Goal: Understand process/instructions: Learn how to perform a task or action

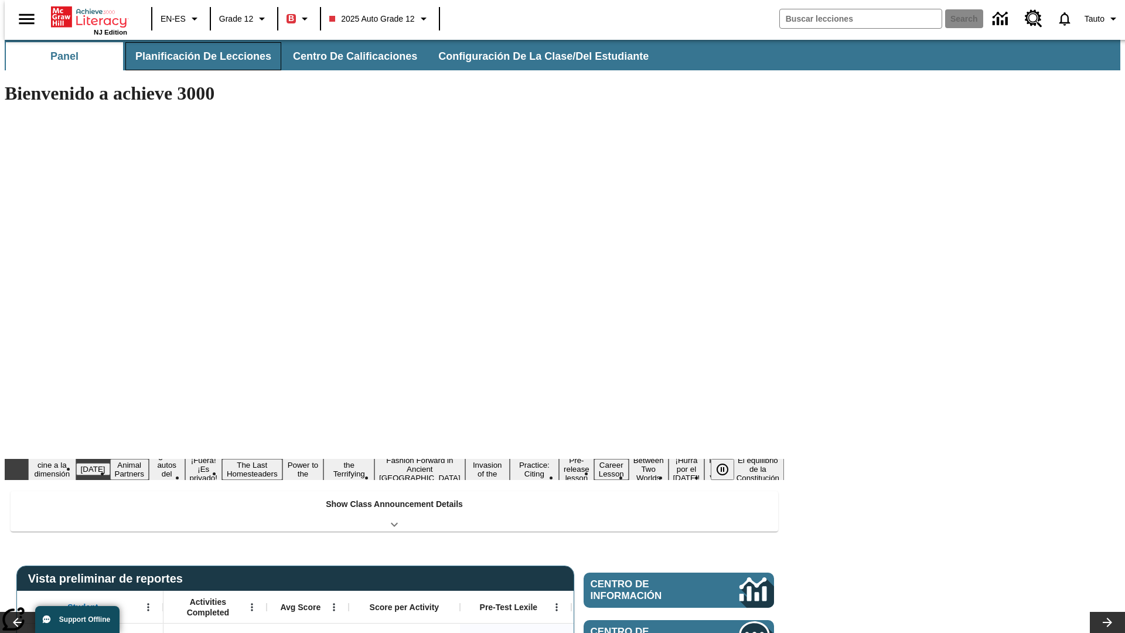
click at [196, 56] on button "Planificación de lecciones" at bounding box center [203, 56] width 156 height 28
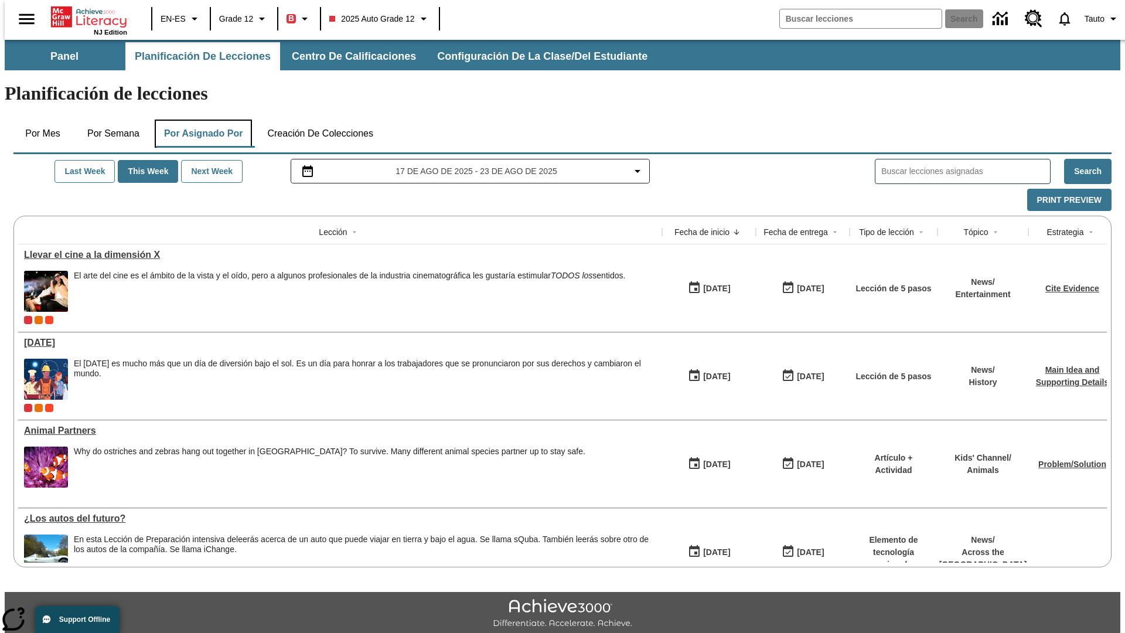
click at [201, 120] on button "Por asignado por" at bounding box center [204, 134] width 98 height 28
click at [1049, 189] on button "Print Preview" at bounding box center [1069, 200] width 84 height 23
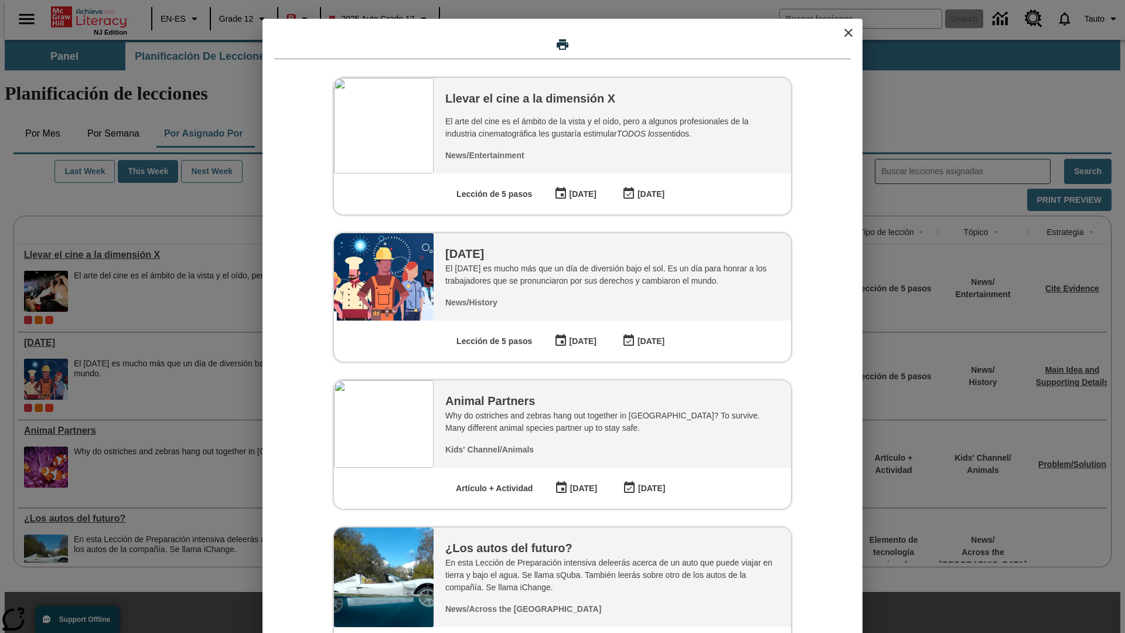
click at [848, 33] on icon "close modal" at bounding box center [848, 33] width 8 height 8
